Goal: Answer question/provide support

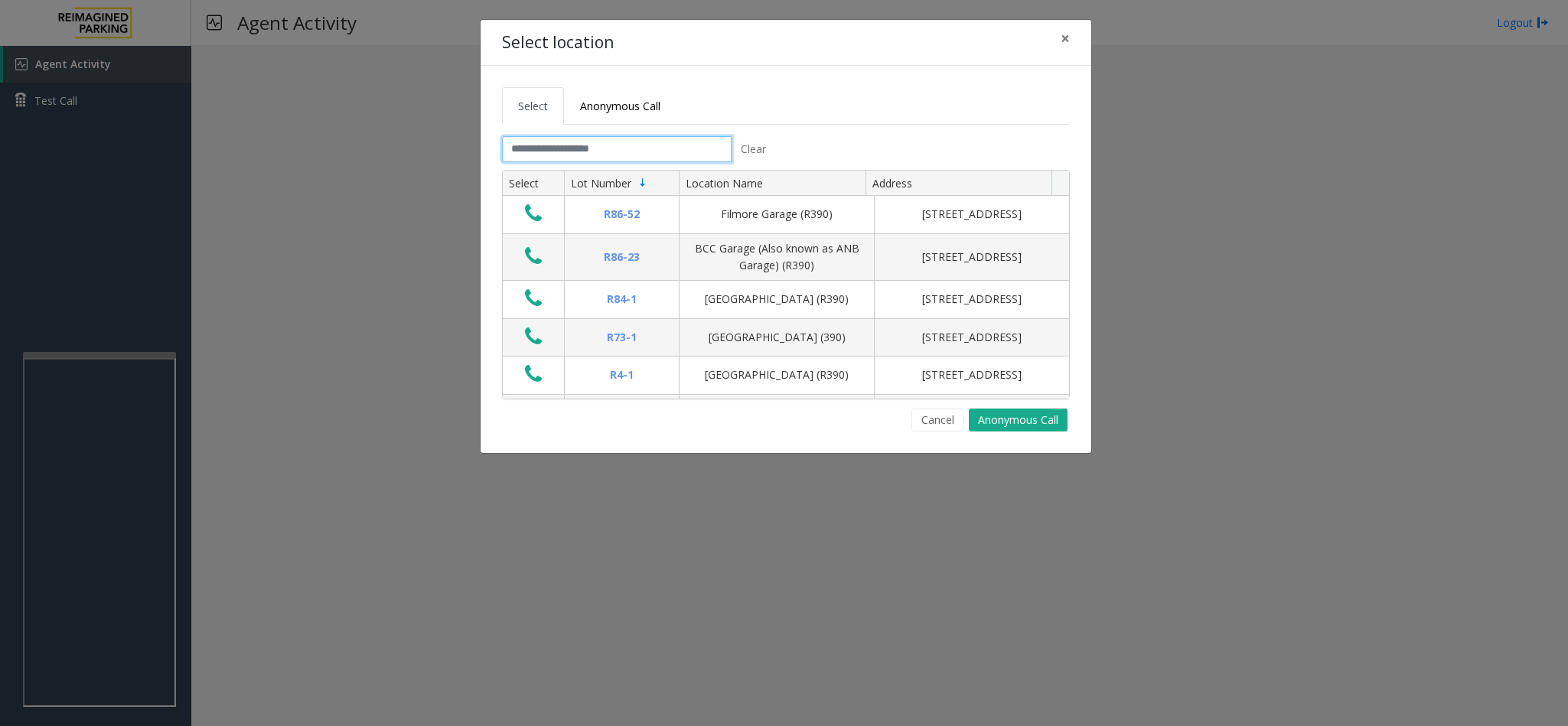
click at [526, 154] on input "text" at bounding box center [616, 149] width 229 height 26
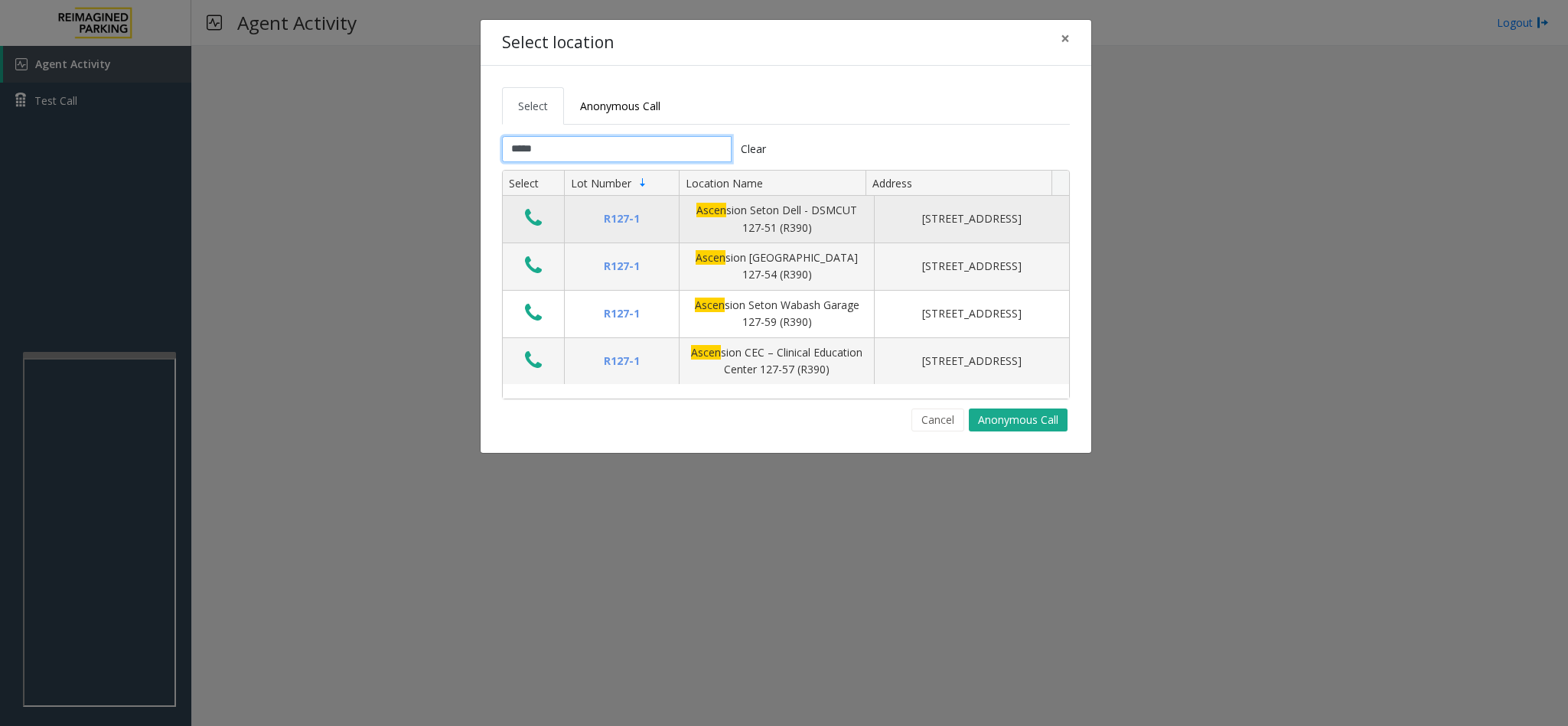
type input "*****"
click at [529, 223] on icon "Data table" at bounding box center [533, 217] width 17 height 21
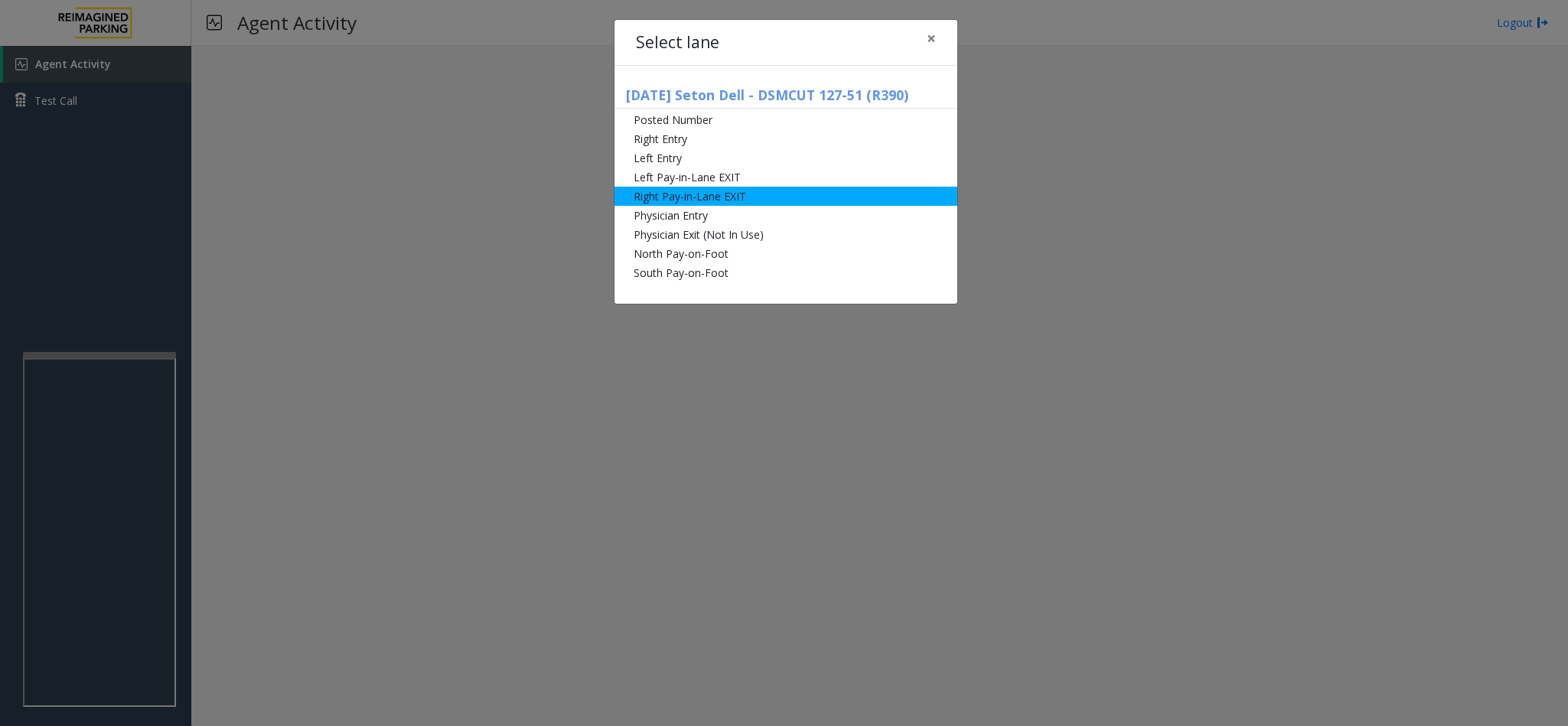
click at [692, 193] on li "Right Pay-in-Lane EXIT" at bounding box center [786, 196] width 343 height 19
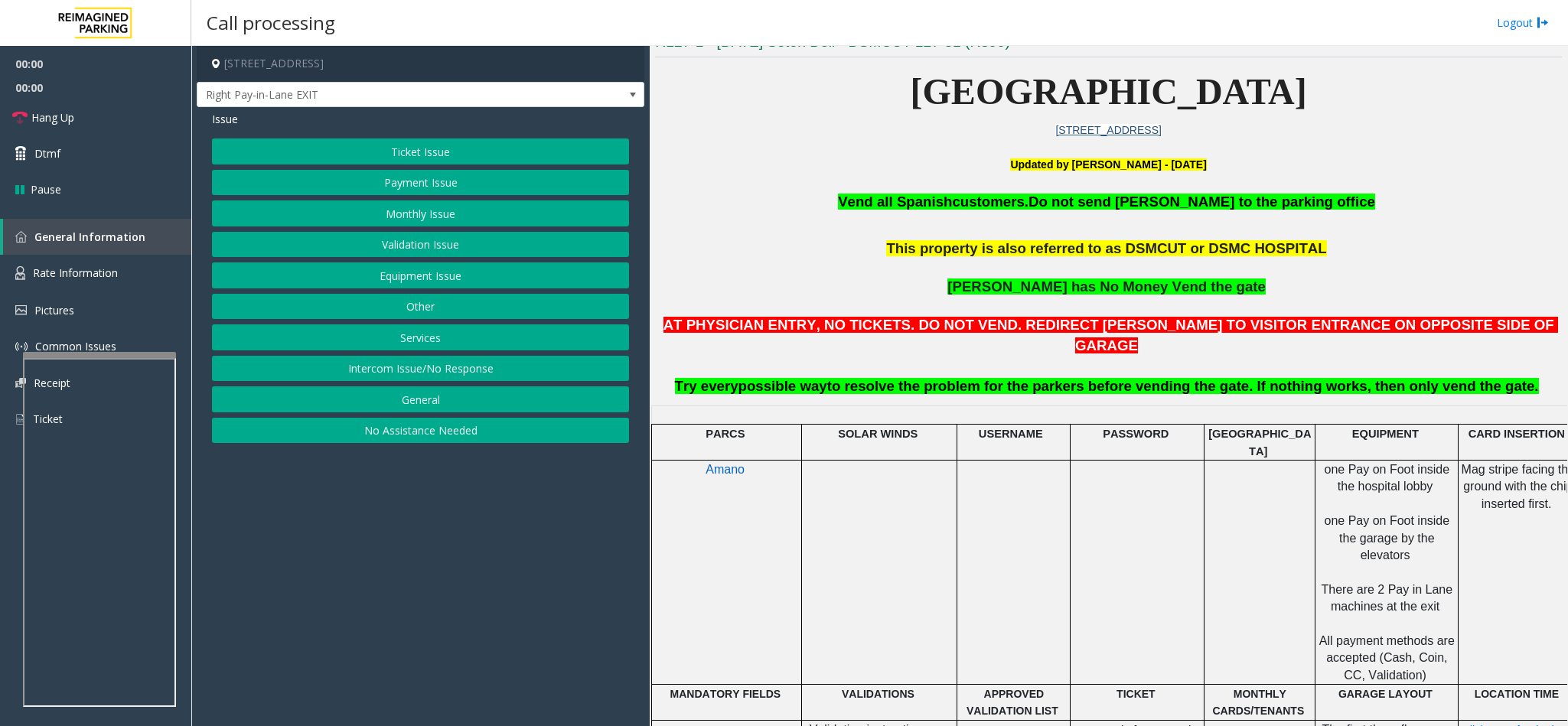
scroll to position [459, 0]
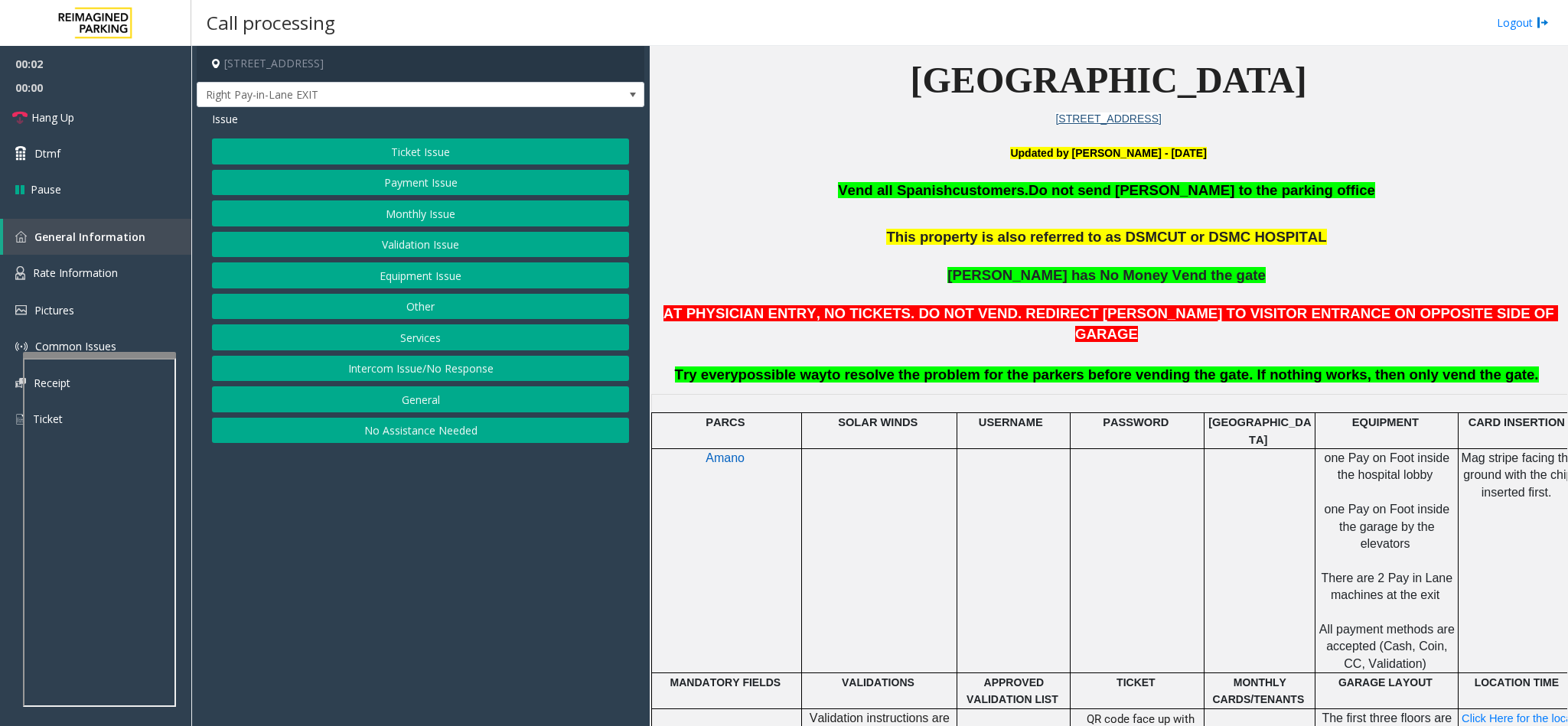
click at [378, 281] on button "Equipment Issue" at bounding box center [420, 275] width 417 height 26
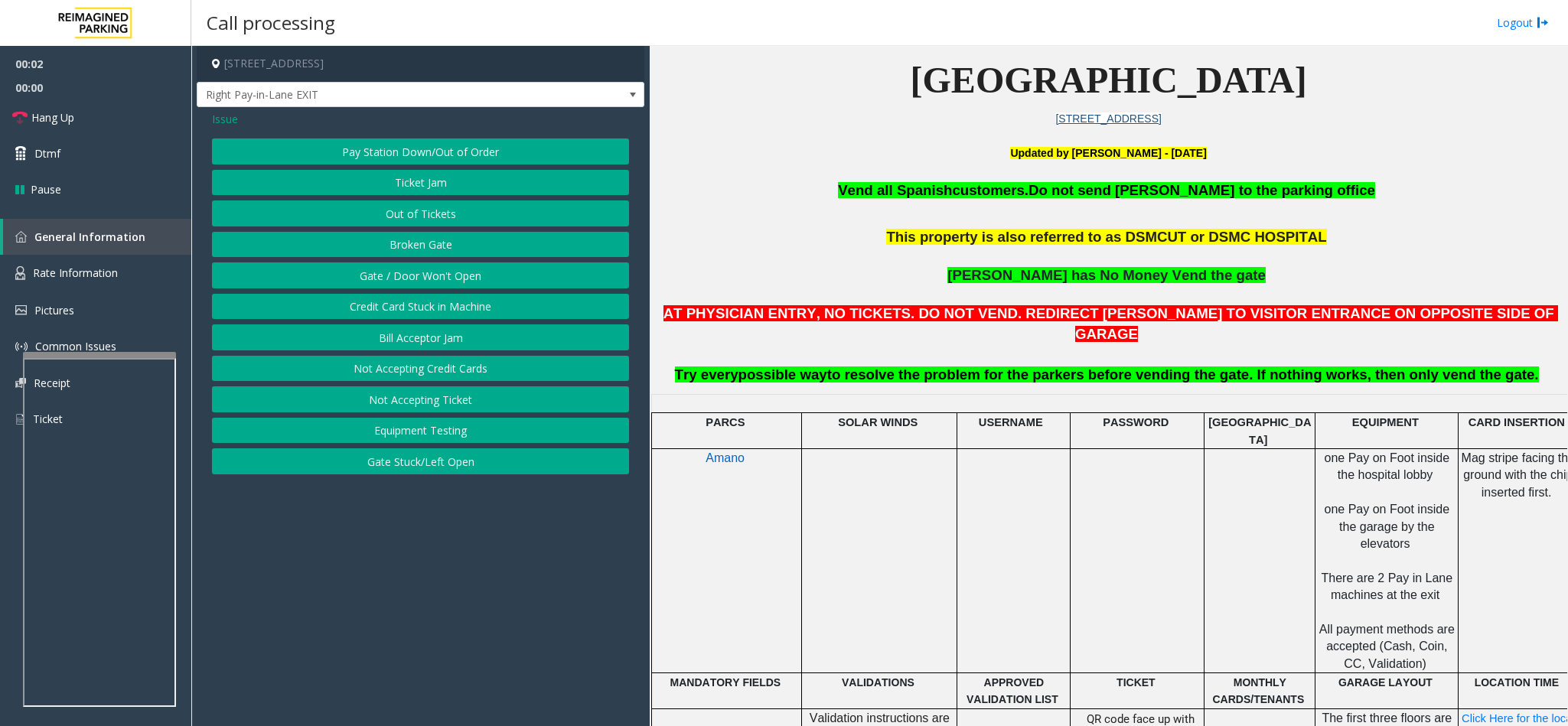
click at [378, 287] on button "Gate / Door Won't Open" at bounding box center [420, 275] width 417 height 26
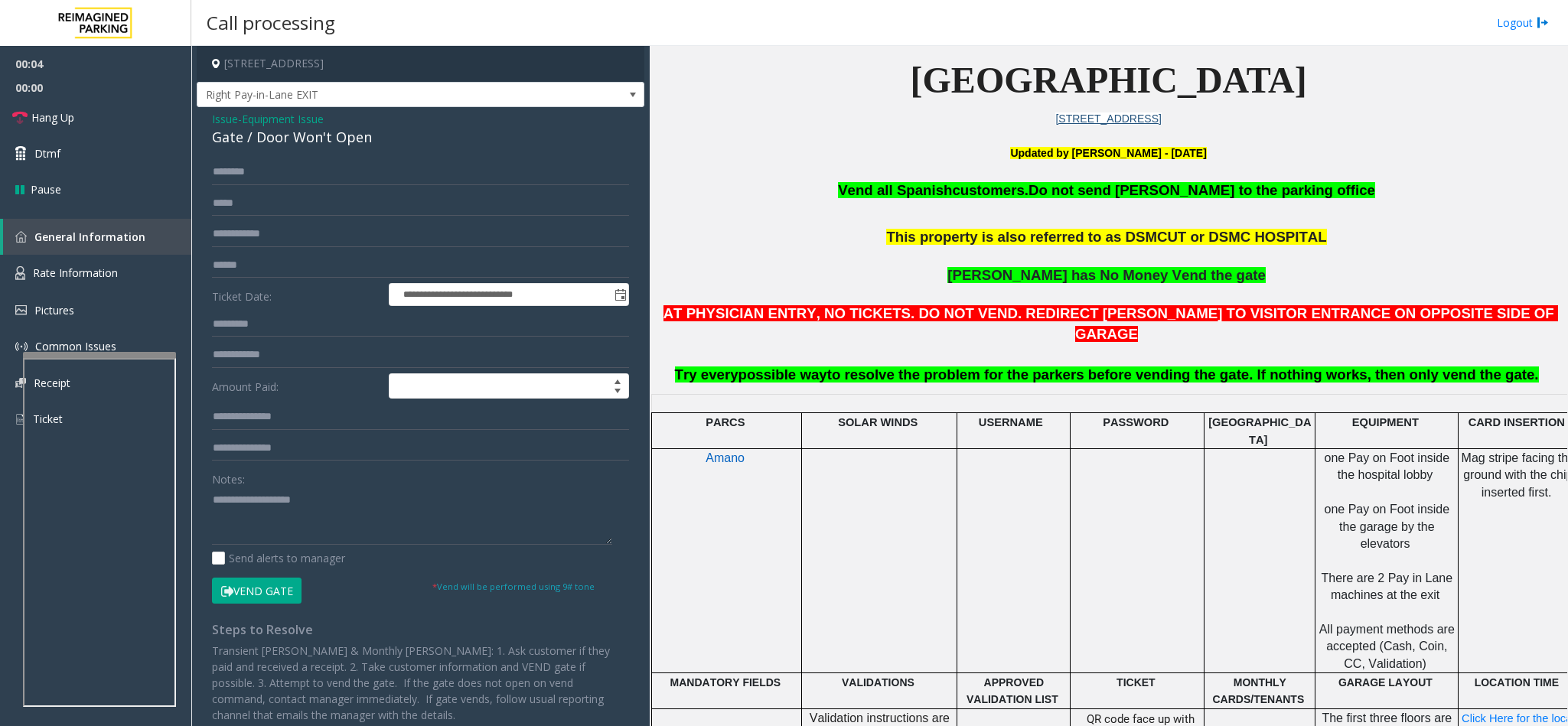
click at [236, 583] on button "Vend Gate" at bounding box center [257, 590] width 90 height 26
drag, startPoint x: 262, startPoint y: 498, endPoint x: 299, endPoint y: 468, distance: 47.6
click at [276, 491] on textarea at bounding box center [411, 516] width 400 height 58
click at [113, 129] on link "Hang Up" at bounding box center [96, 117] width 191 height 36
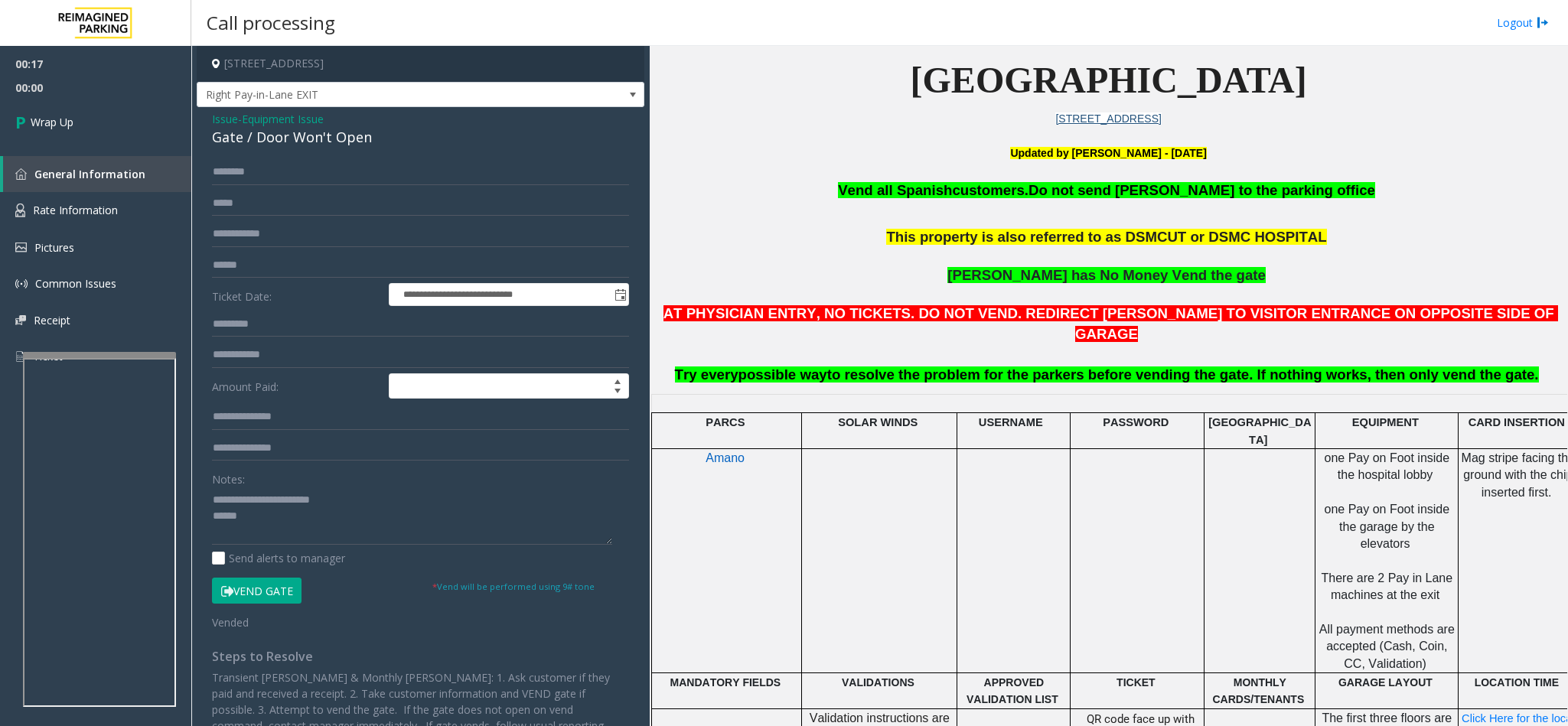
click at [1014, 204] on h3 "Vend all [DEMOGRAPHIC_DATA] customers. Do not send parkers to the parking offic…" at bounding box center [1108, 283] width 907 height 205
click at [1011, 190] on span "customers." at bounding box center [990, 190] width 76 height 16
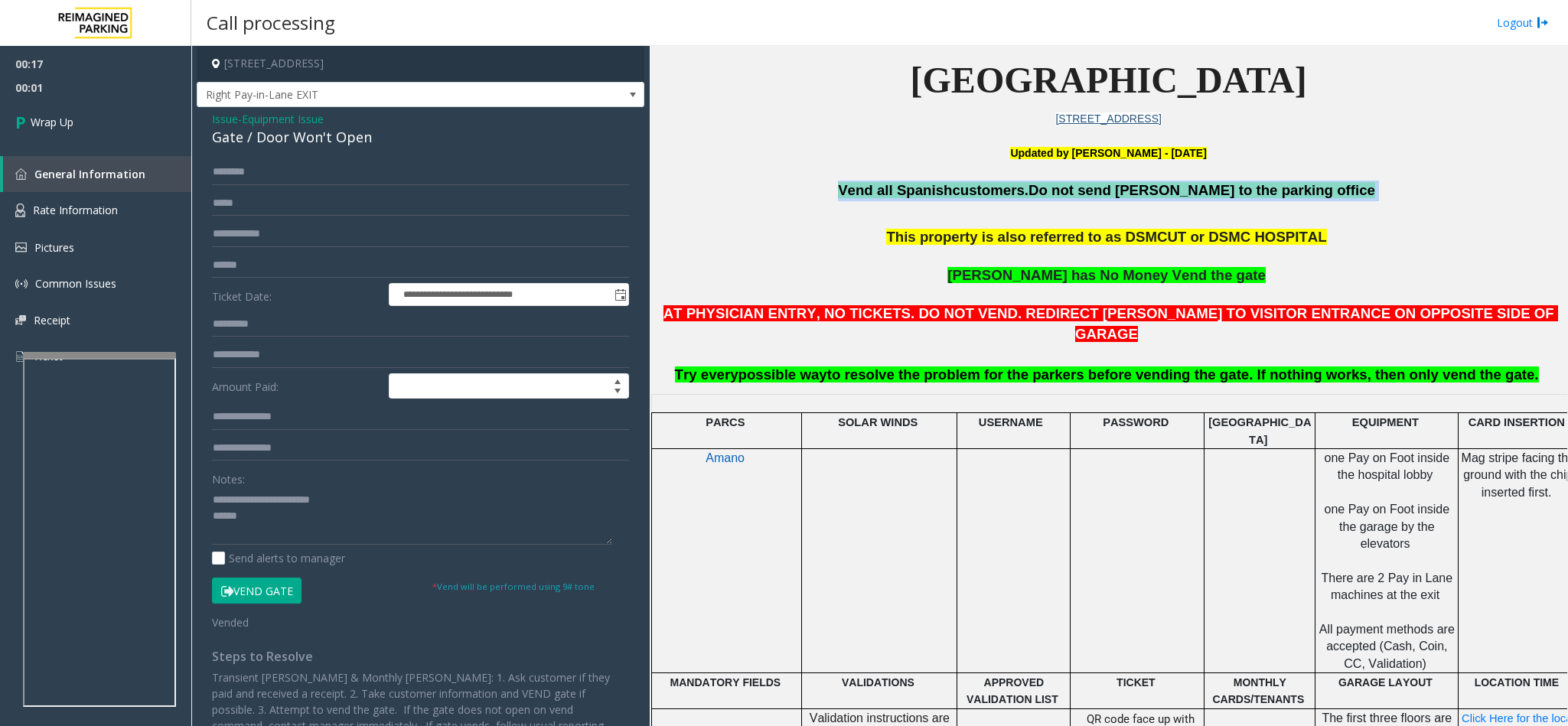
click at [1011, 190] on span "customers." at bounding box center [990, 190] width 76 height 16
copy p "Vend all [DEMOGRAPHIC_DATA] customers. Do not send parkers to the parking office"
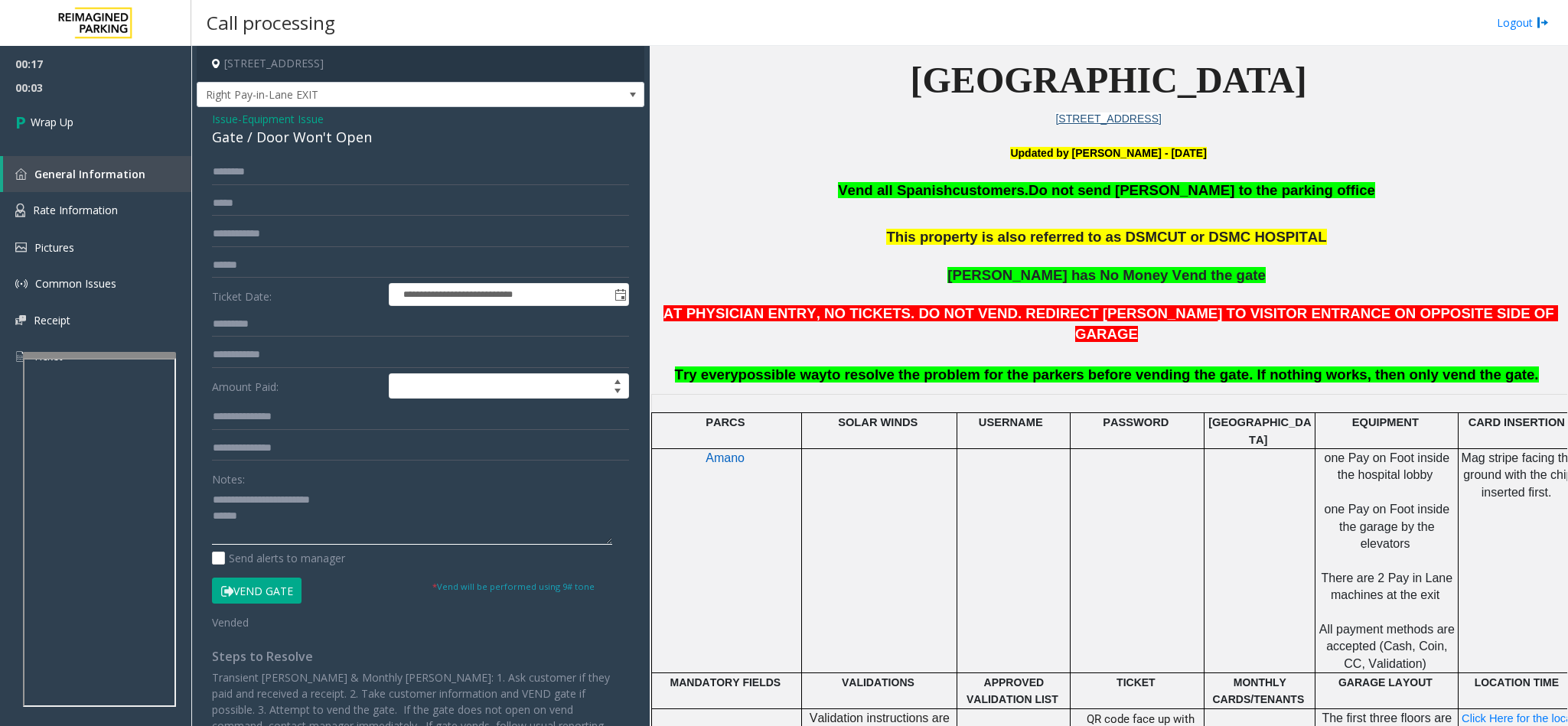
click at [268, 505] on textarea at bounding box center [411, 516] width 400 height 58
click at [242, 514] on textarea at bounding box center [411, 516] width 400 height 58
paste textarea "**********"
type textarea "**********"
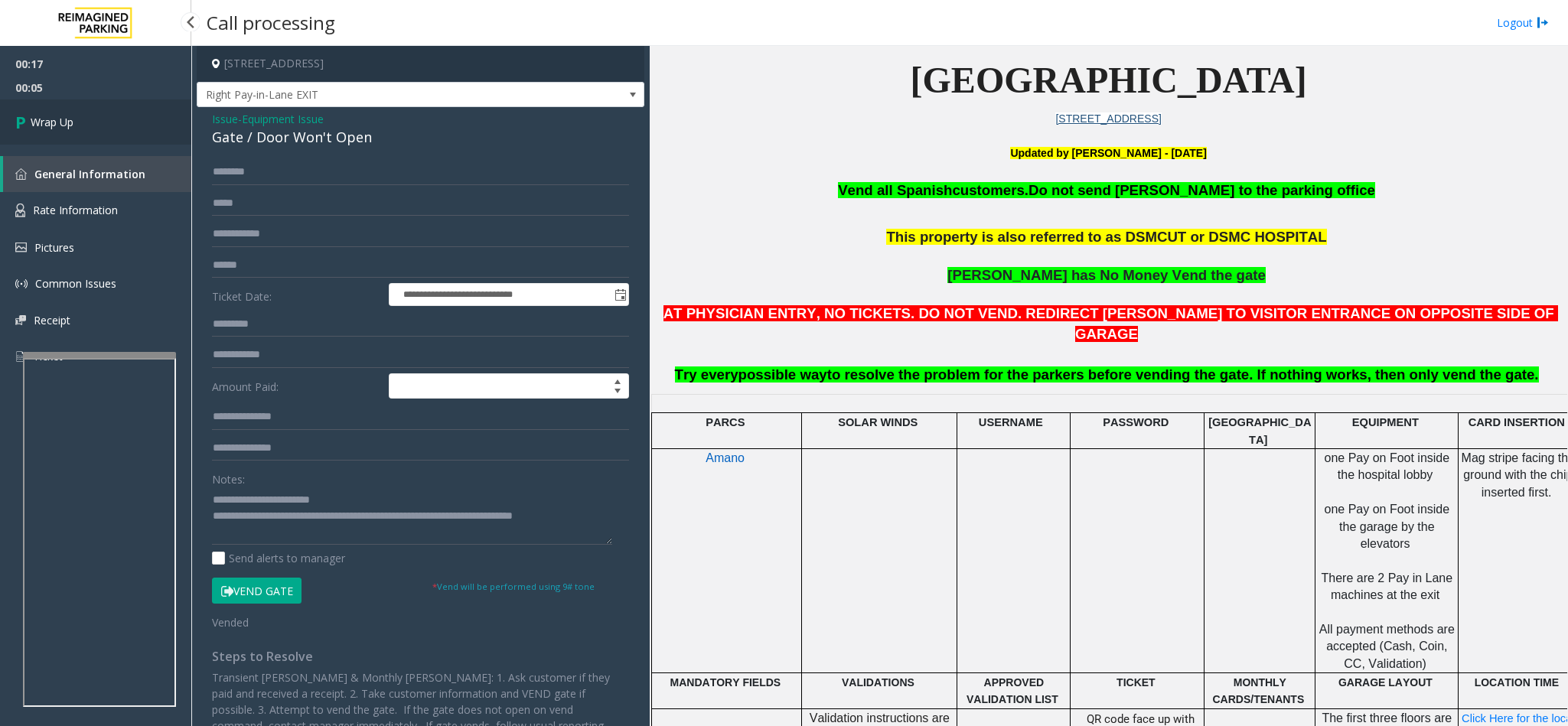
click at [113, 115] on link "Wrap Up" at bounding box center [96, 121] width 191 height 45
